Goal: Check status: Check status

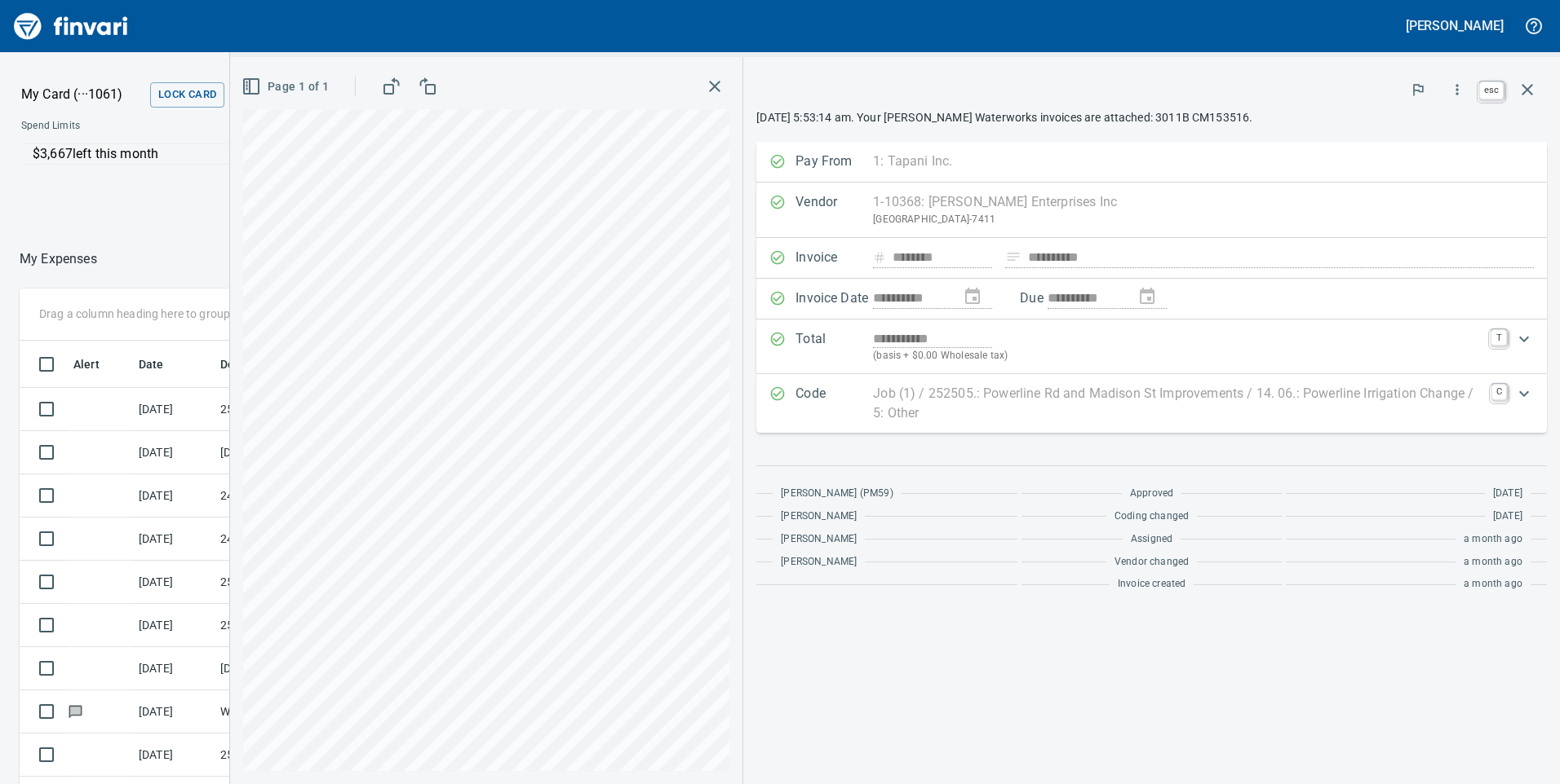
scroll to position [593, 1076]
click at [1531, 84] on icon "button" at bounding box center [1528, 89] width 20 height 20
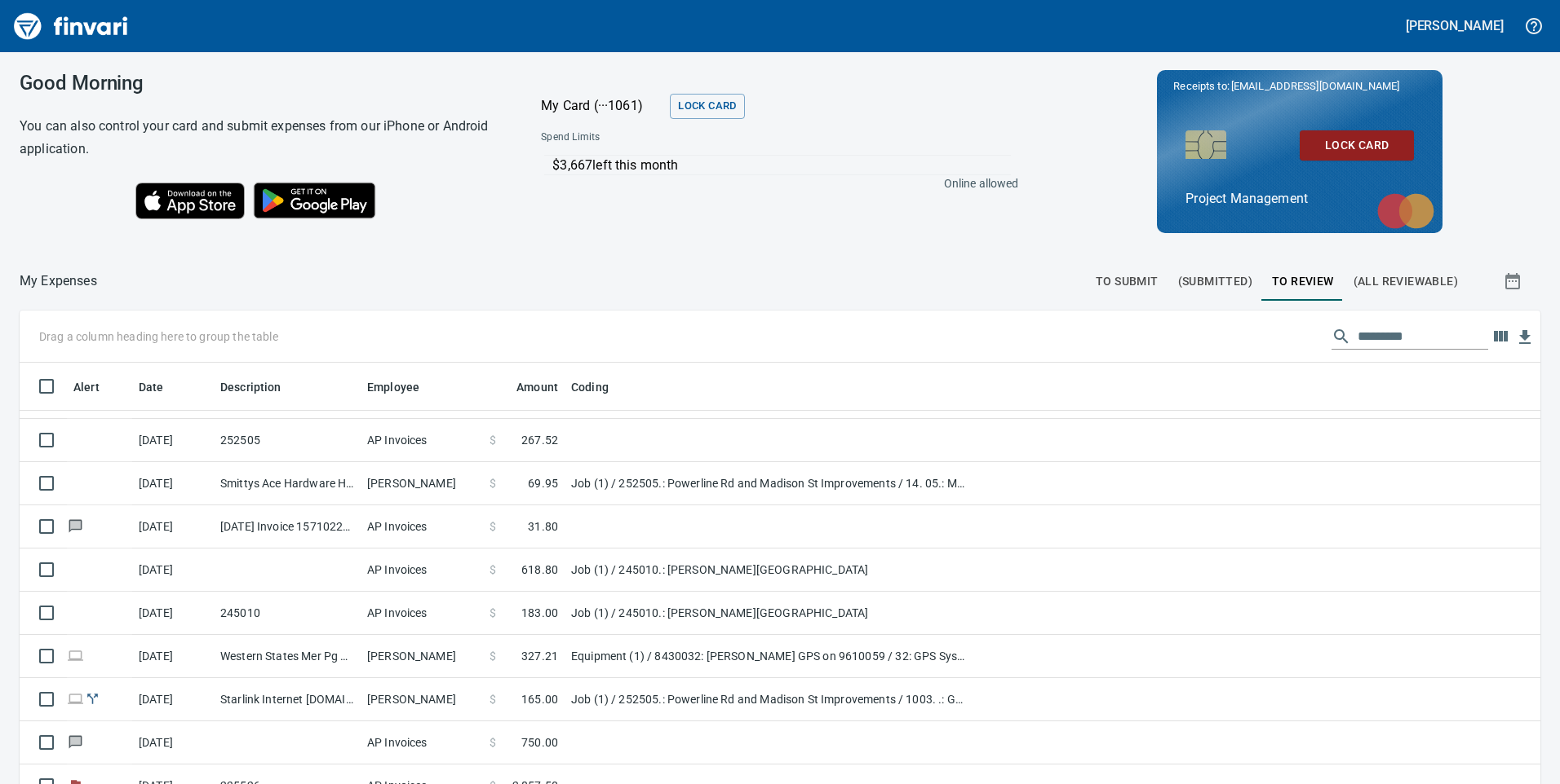
scroll to position [2296, 0]
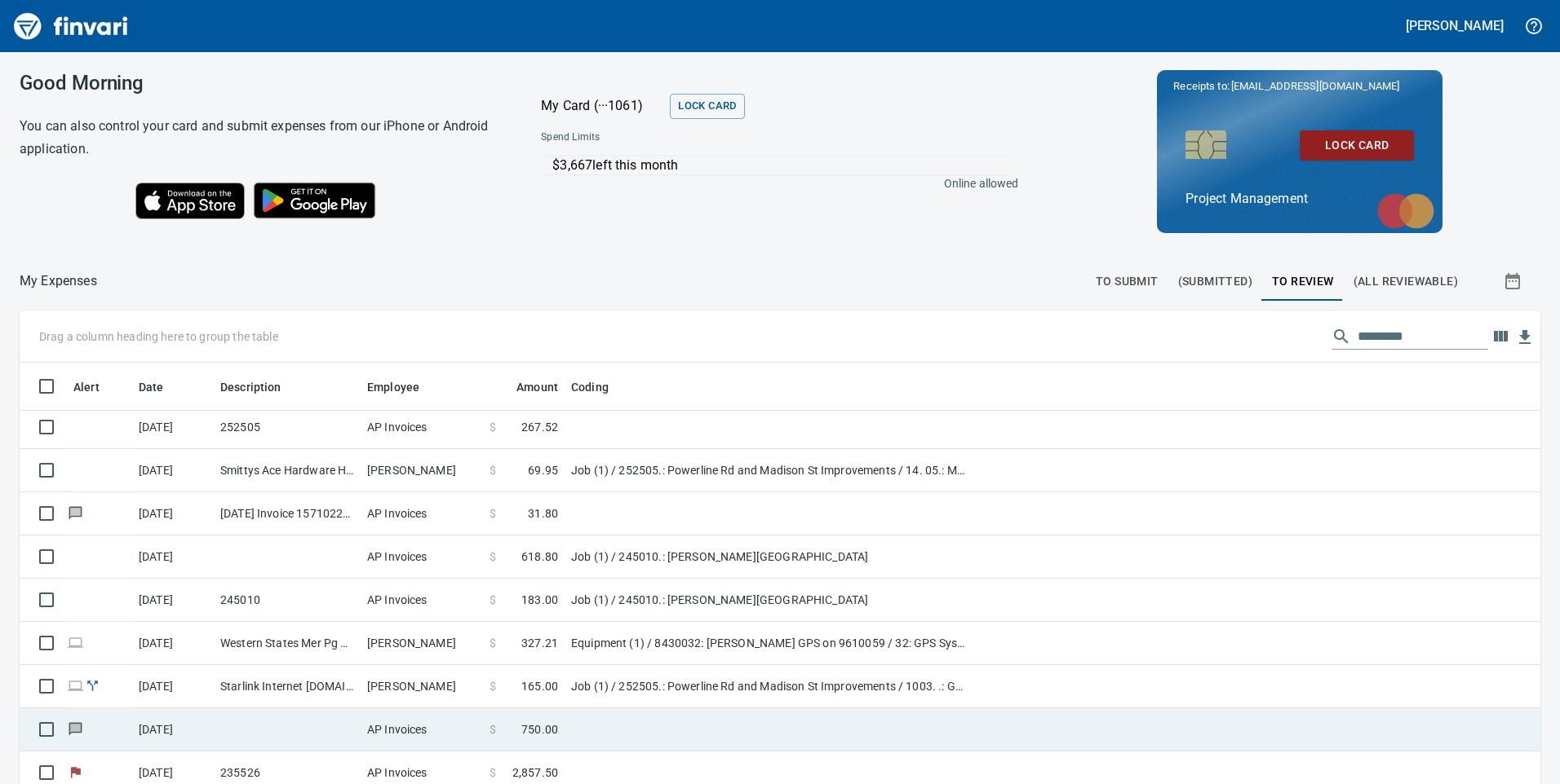
click at [553, 719] on td "$ 750.00" at bounding box center [523, 730] width 81 height 43
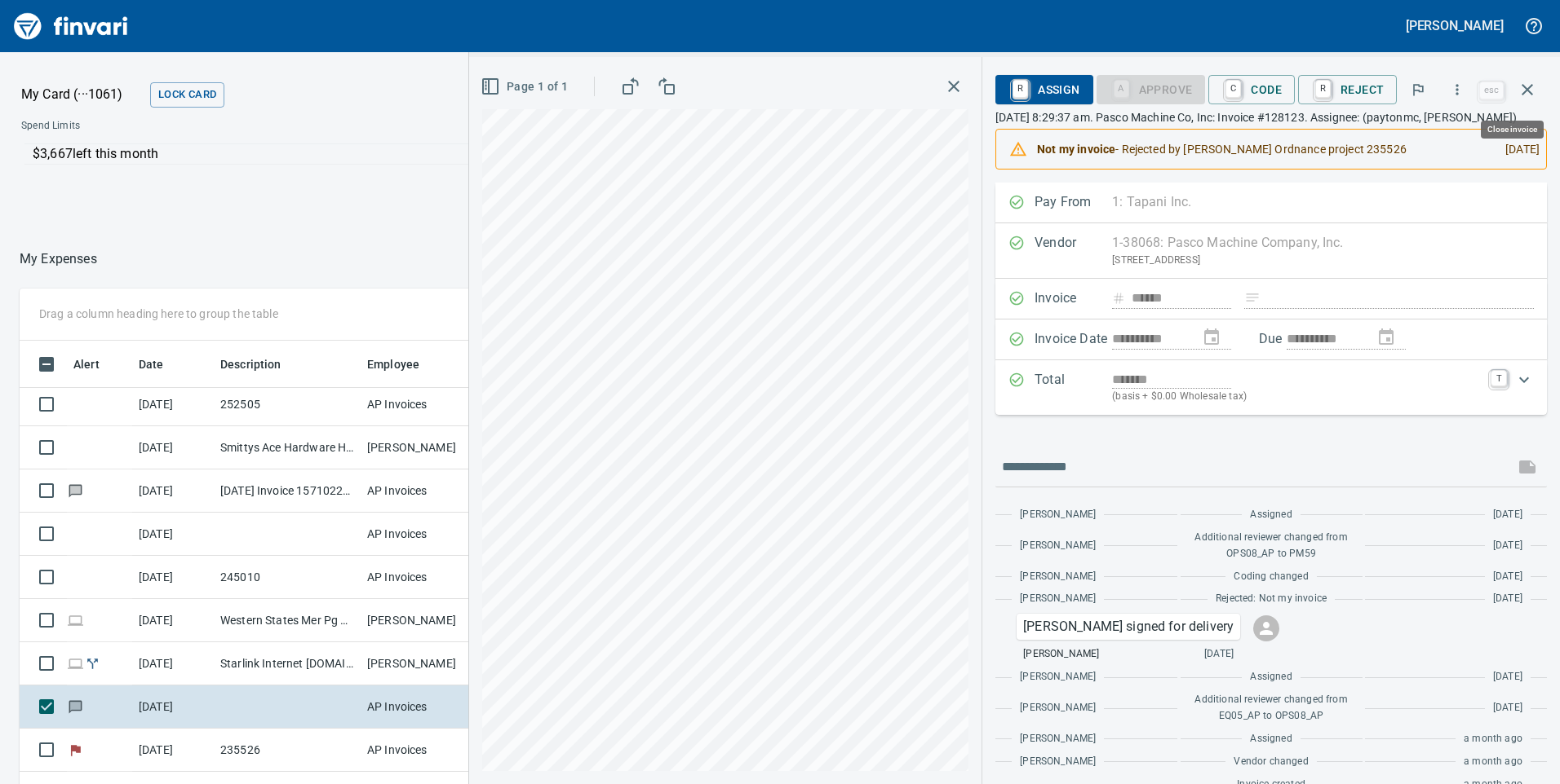
scroll to position [593, 1076]
